Goal: Navigation & Orientation: Go to known website

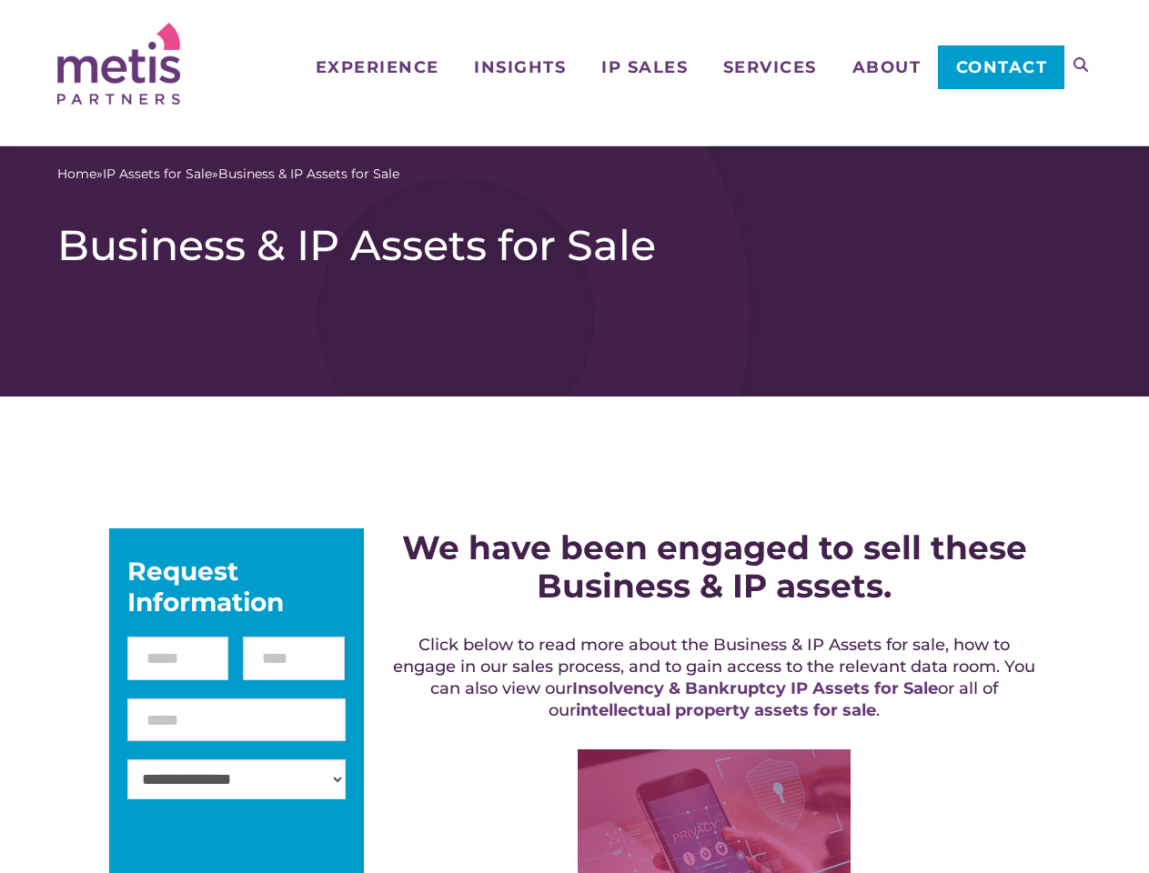
click at [1081, 65] on icon at bounding box center [1081, 64] width 15 height 15
